Goal: Task Accomplishment & Management: Complete application form

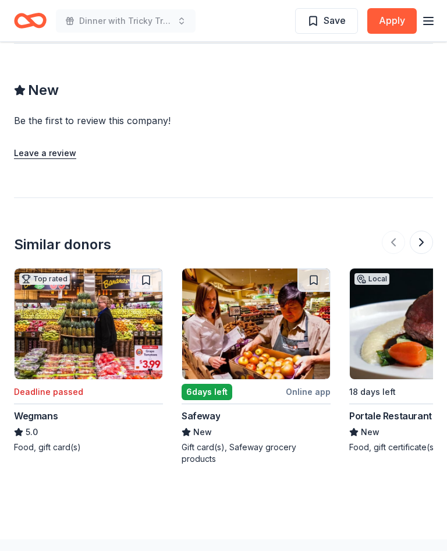
scroll to position [1001, 0]
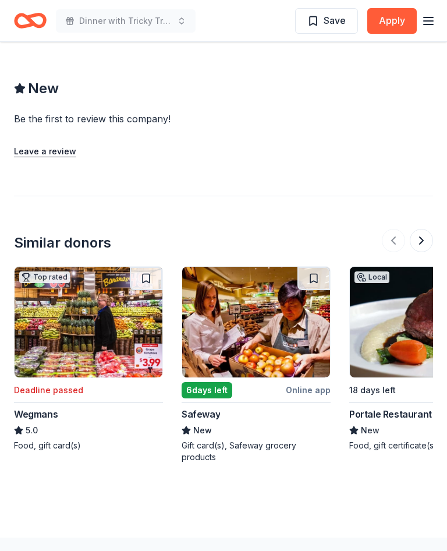
click at [250, 289] on img at bounding box center [256, 322] width 148 height 111
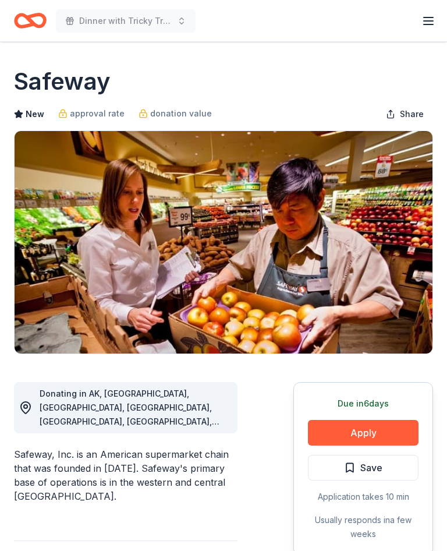
click at [378, 434] on button "Apply" at bounding box center [363, 433] width 111 height 26
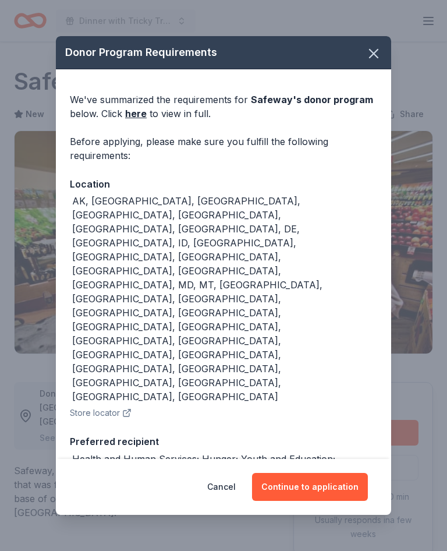
click at [326, 490] on button "Continue to application" at bounding box center [310, 487] width 116 height 28
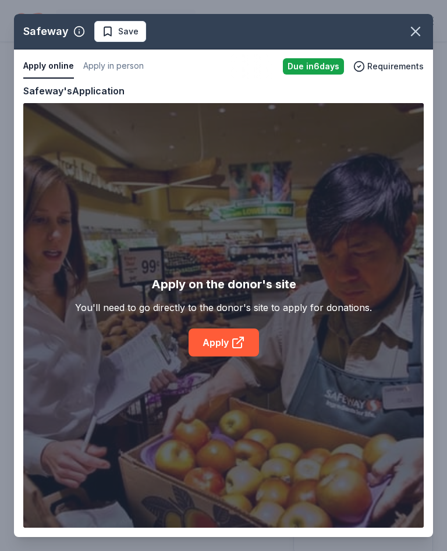
click at [234, 344] on icon at bounding box center [238, 342] width 14 height 14
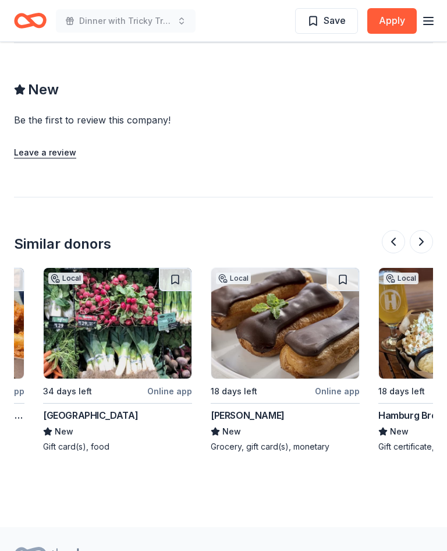
scroll to position [0, 473]
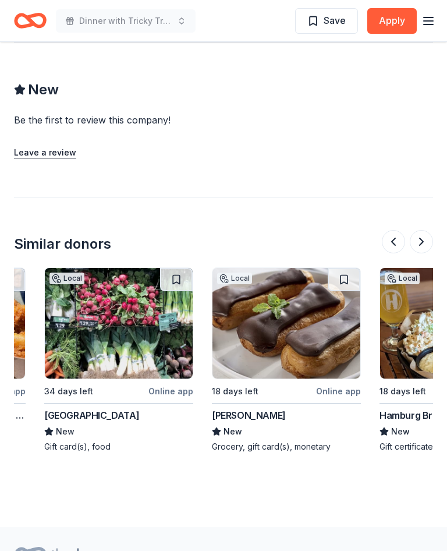
click at [125, 304] on img at bounding box center [119, 323] width 148 height 111
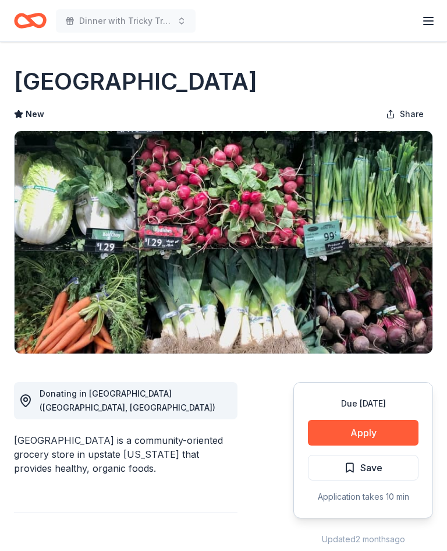
click at [367, 428] on button "Apply" at bounding box center [363, 433] width 111 height 26
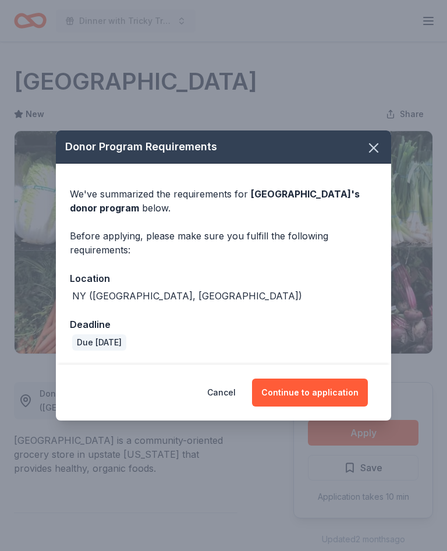
click at [320, 391] on button "Continue to application" at bounding box center [310, 392] width 116 height 28
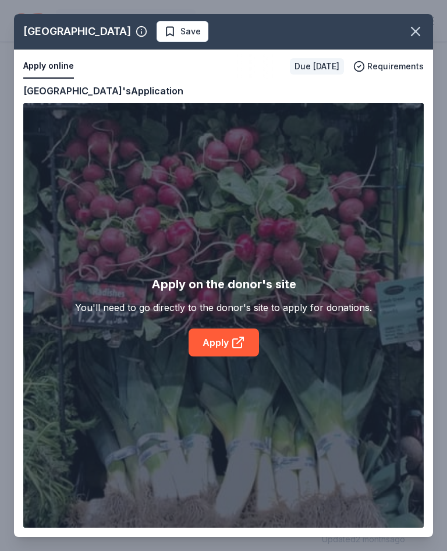
click at [233, 339] on icon at bounding box center [237, 343] width 9 height 9
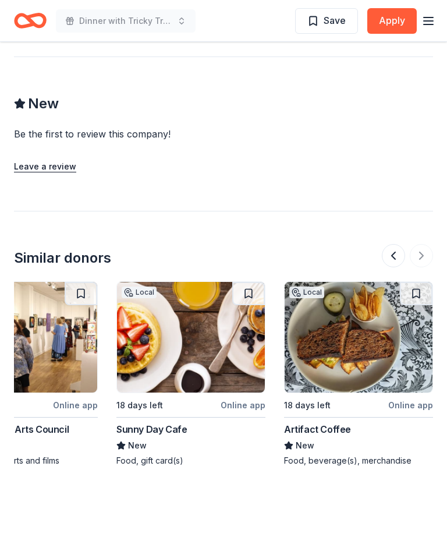
scroll to position [0, 1238]
click at [372, 311] on img at bounding box center [359, 337] width 148 height 111
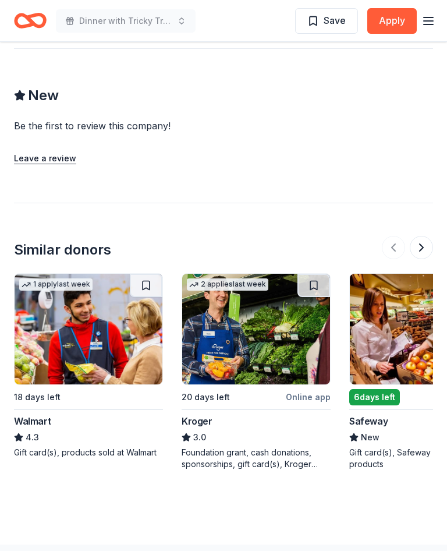
scroll to position [939, 0]
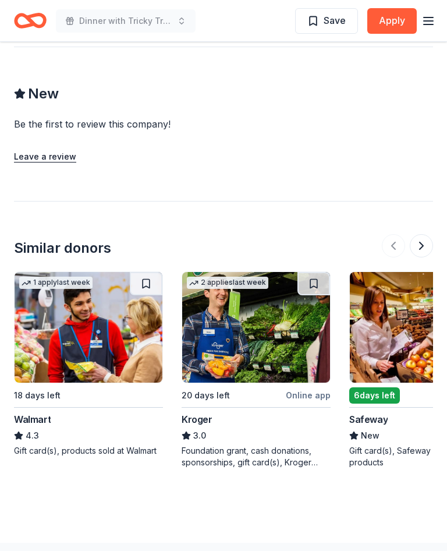
click at [268, 303] on img at bounding box center [256, 327] width 148 height 111
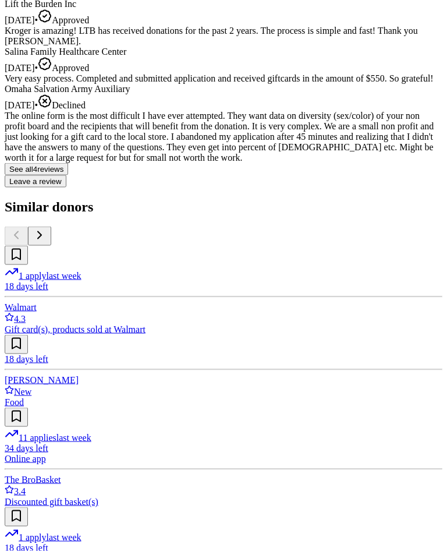
scroll to position [1330, 0]
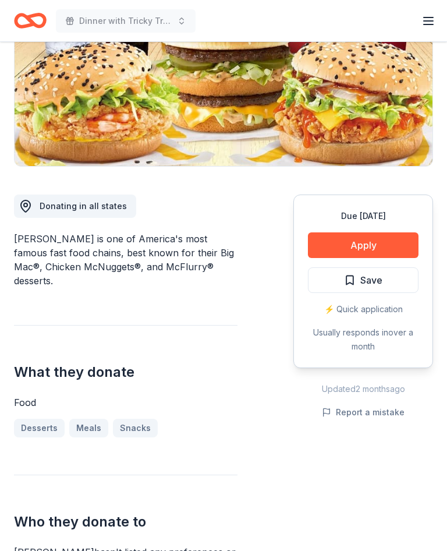
scroll to position [187, 0]
click at [372, 241] on button "Apply" at bounding box center [363, 245] width 111 height 26
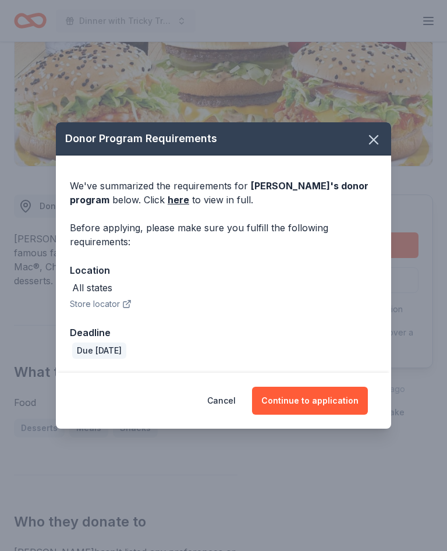
click at [326, 409] on button "Continue to application" at bounding box center [310, 400] width 116 height 28
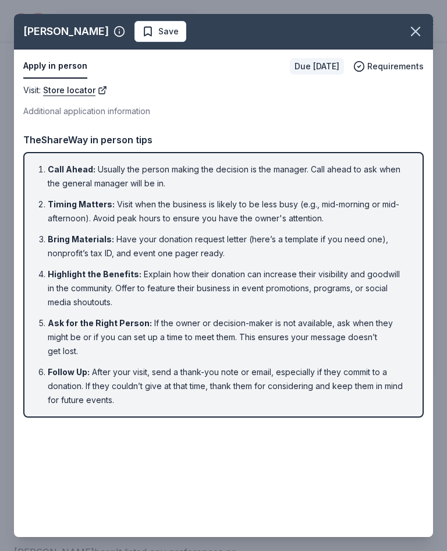
scroll to position [207, 0]
click at [414, 50] on div "Apply in person Due in 18 days Requirements" at bounding box center [223, 66] width 419 height 34
click at [420, 26] on icon "button" at bounding box center [415, 31] width 16 height 16
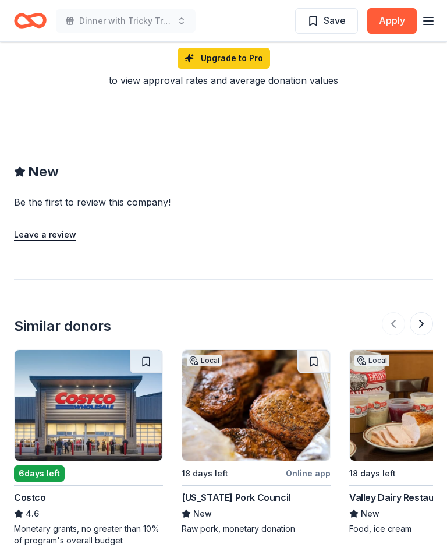
scroll to position [941, 0]
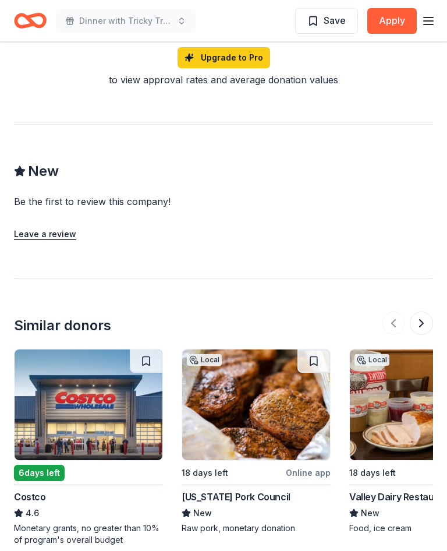
click at [109, 403] on img at bounding box center [89, 405] width 148 height 111
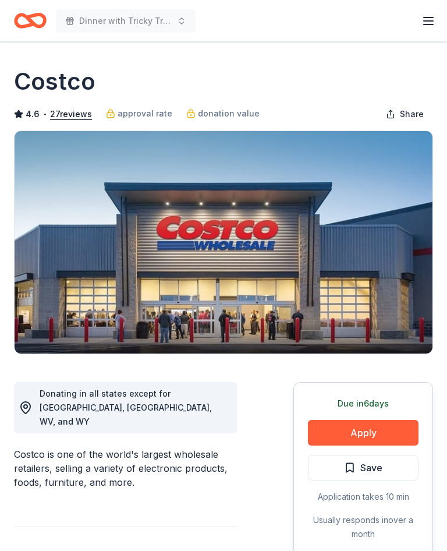
click at [377, 428] on button "Apply" at bounding box center [363, 433] width 111 height 26
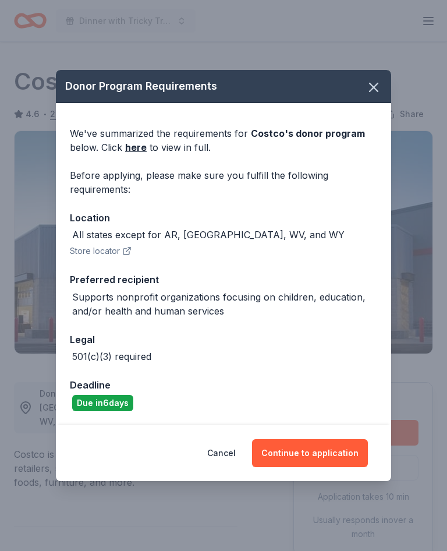
click at [325, 451] on button "Continue to application" at bounding box center [310, 453] width 116 height 28
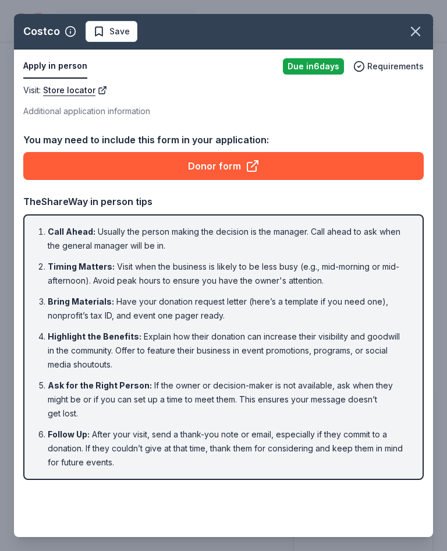
click at [227, 166] on link "Donor form" at bounding box center [223, 166] width 400 height 28
